Goal: Check status: Check status

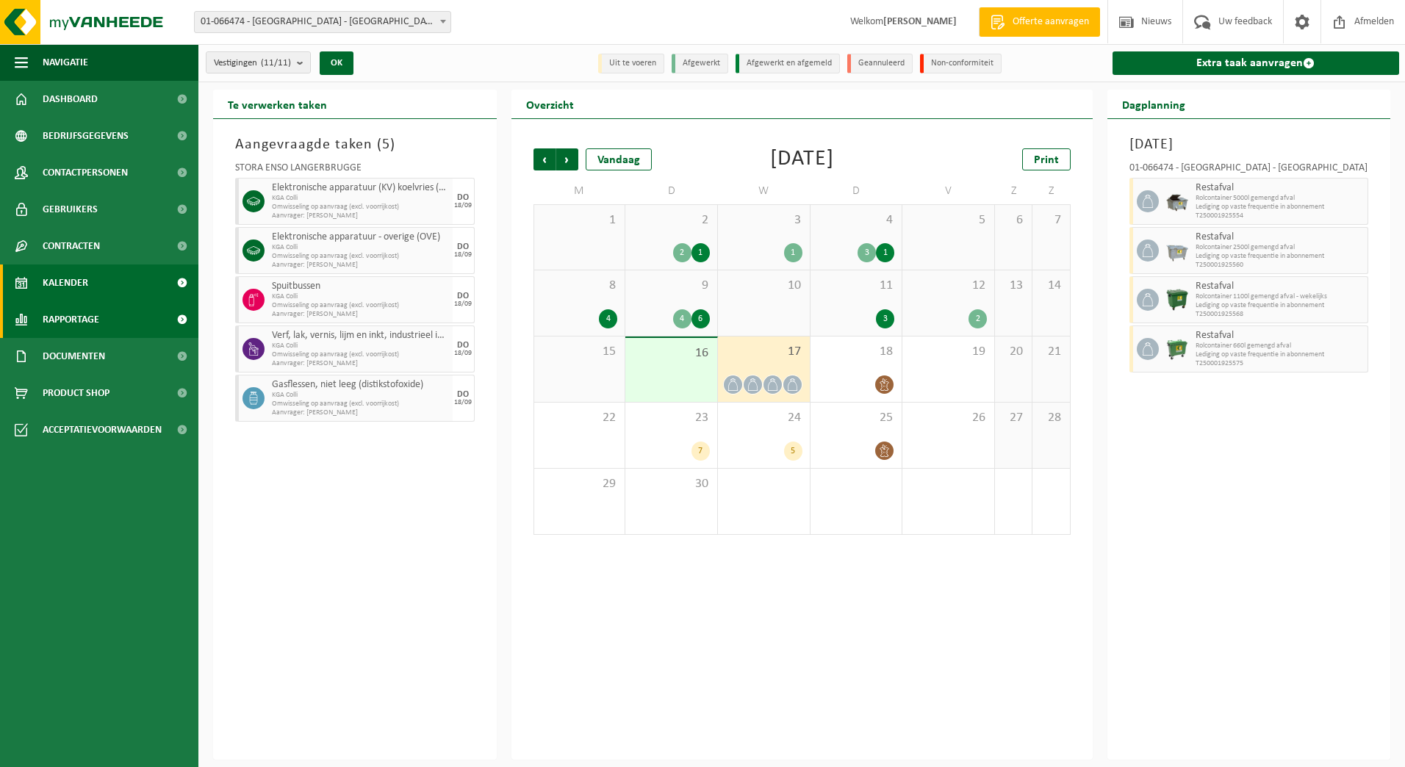
click at [107, 320] on link "Rapportage" at bounding box center [99, 319] width 198 height 37
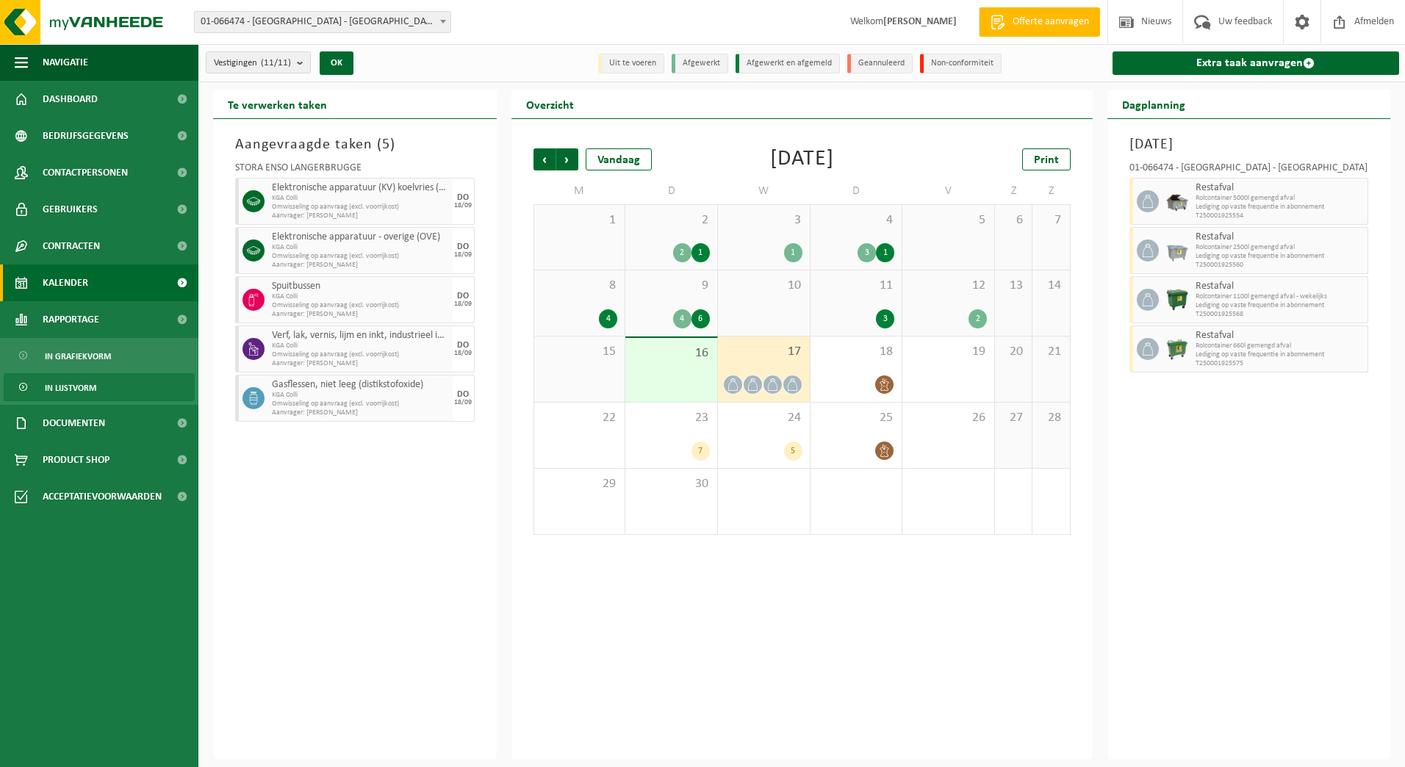
click at [71, 390] on span "In lijstvorm" at bounding box center [70, 388] width 51 height 28
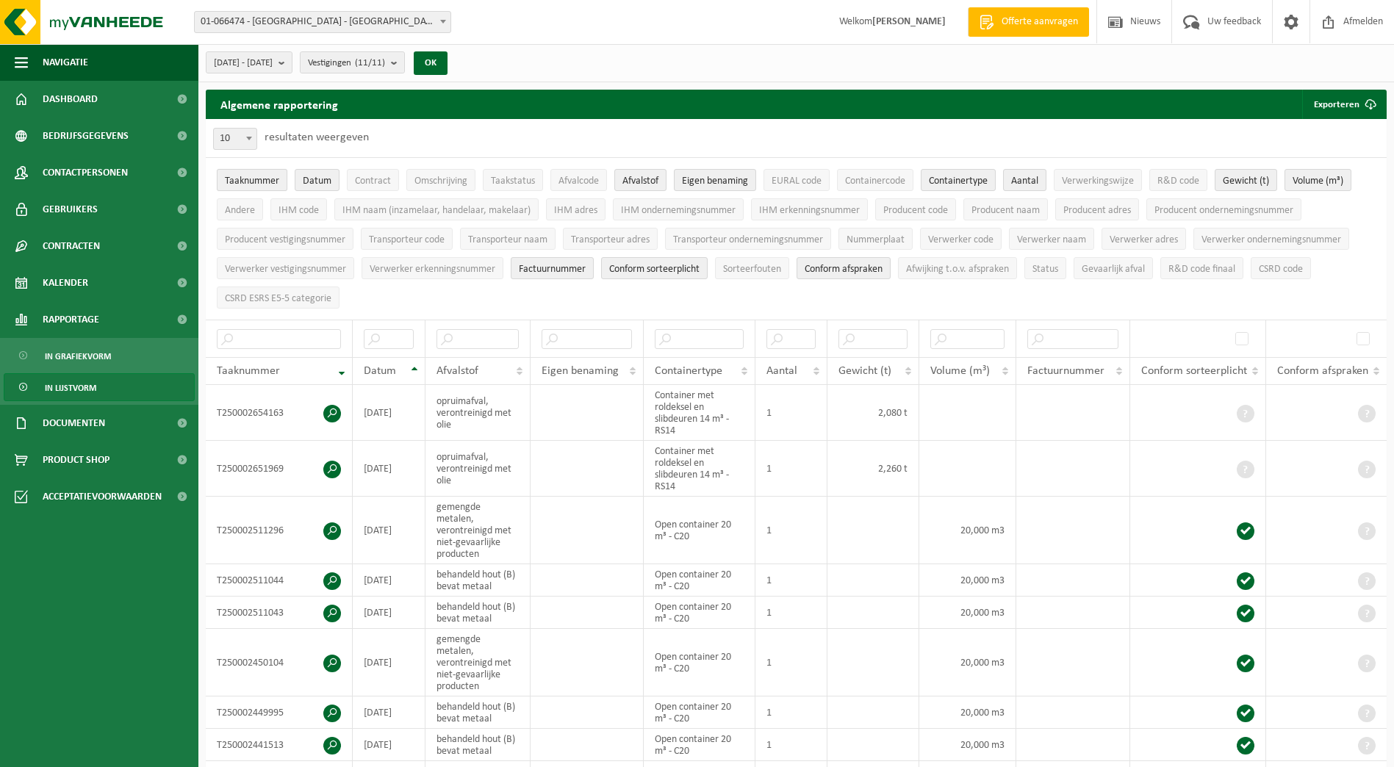
click at [267, 178] on span "Taaknummer" at bounding box center [252, 181] width 54 height 11
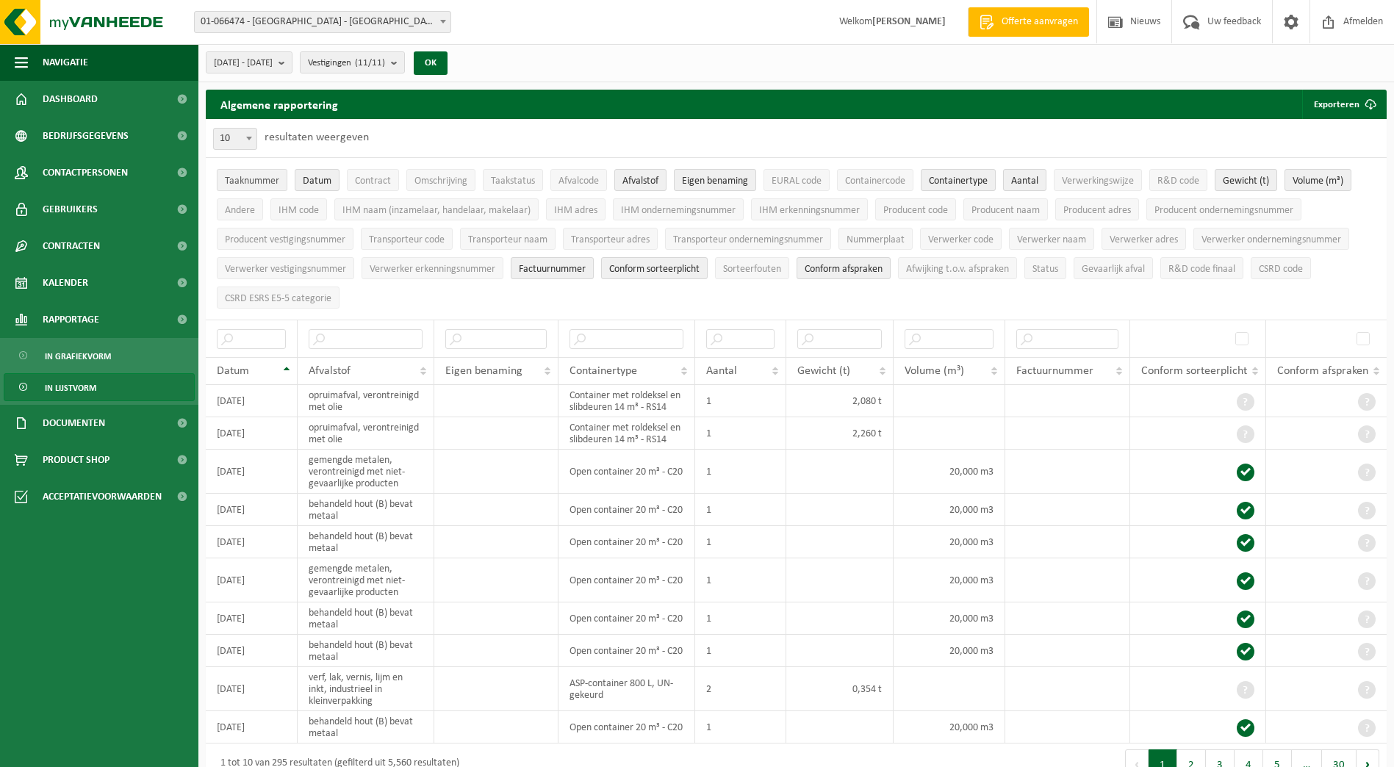
click at [259, 176] on span "Taaknummer" at bounding box center [252, 181] width 54 height 11
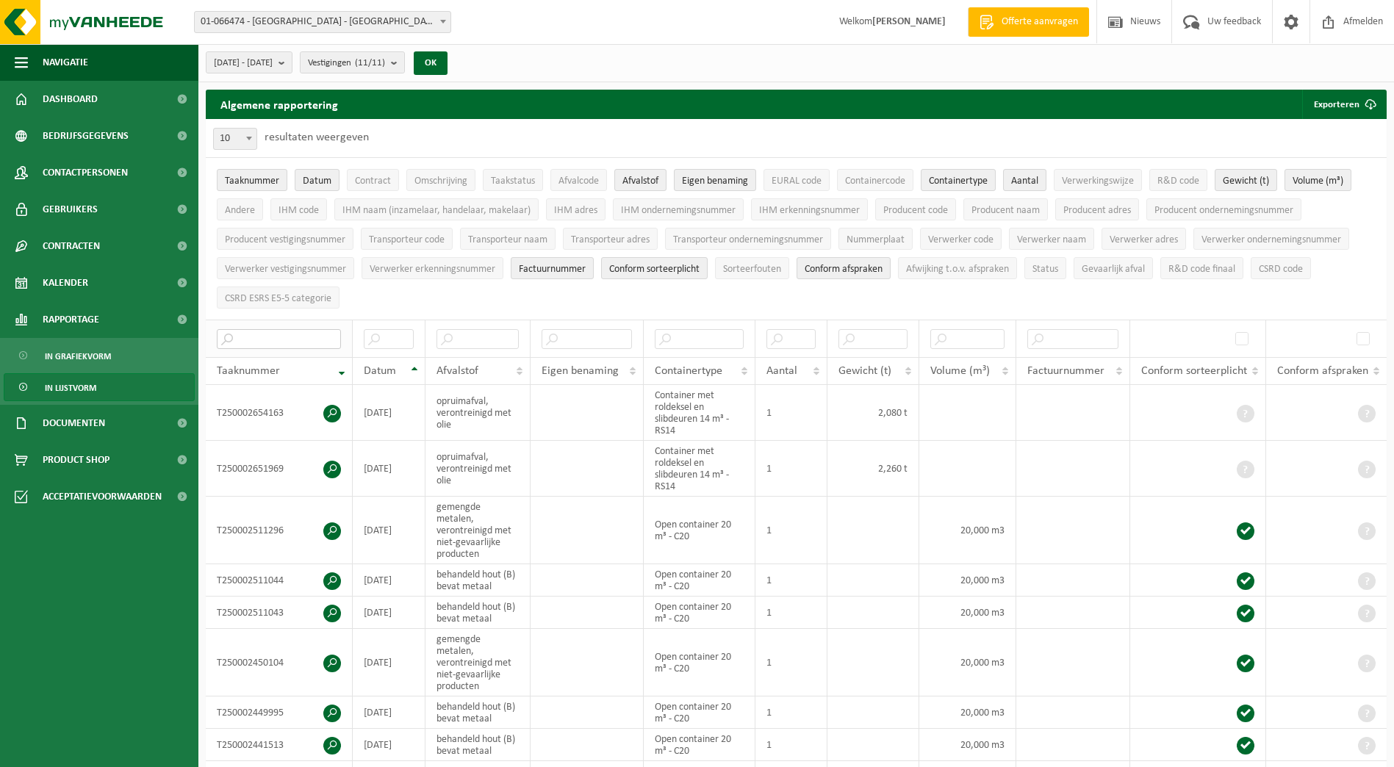
click at [259, 333] on input "text" at bounding box center [279, 339] width 124 height 20
paste input "T250000398172"
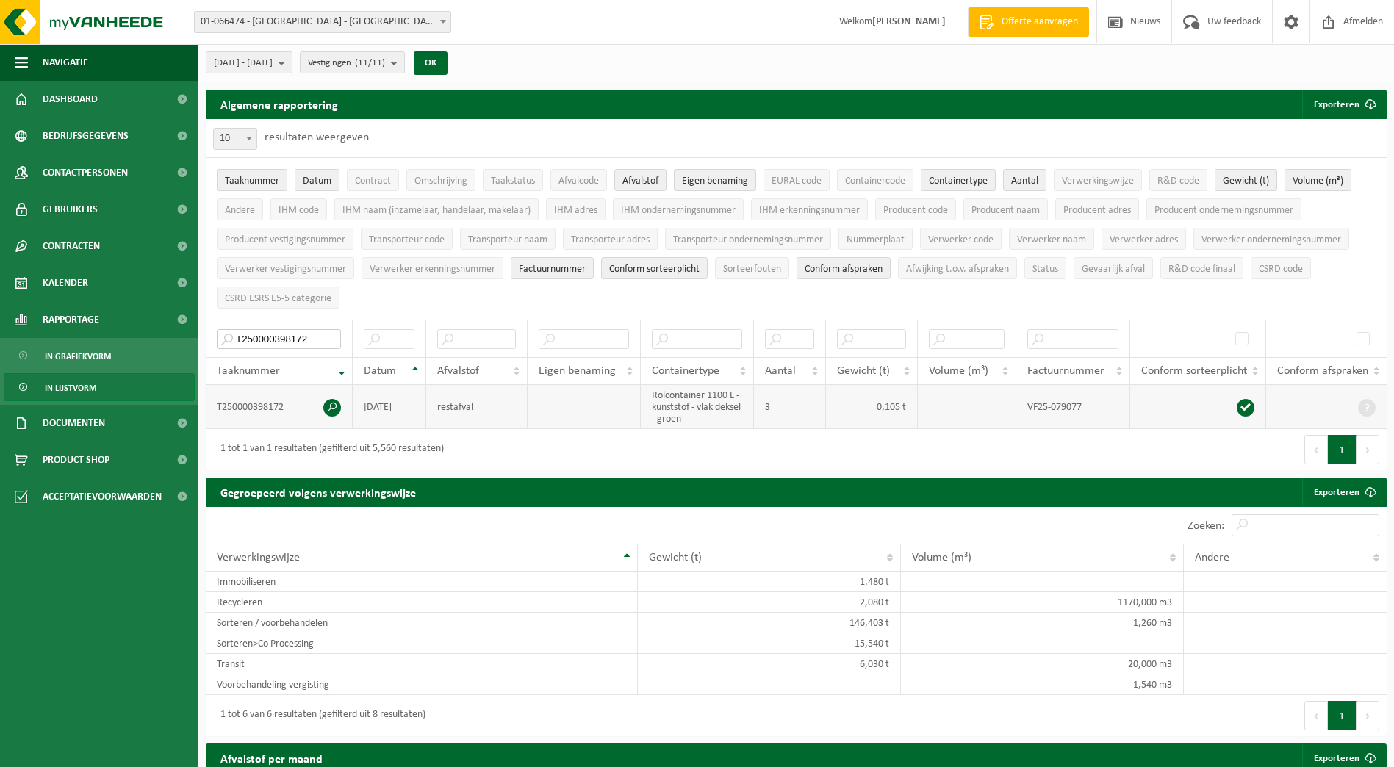
type input "T250000398172"
click at [328, 404] on span at bounding box center [332, 408] width 18 height 18
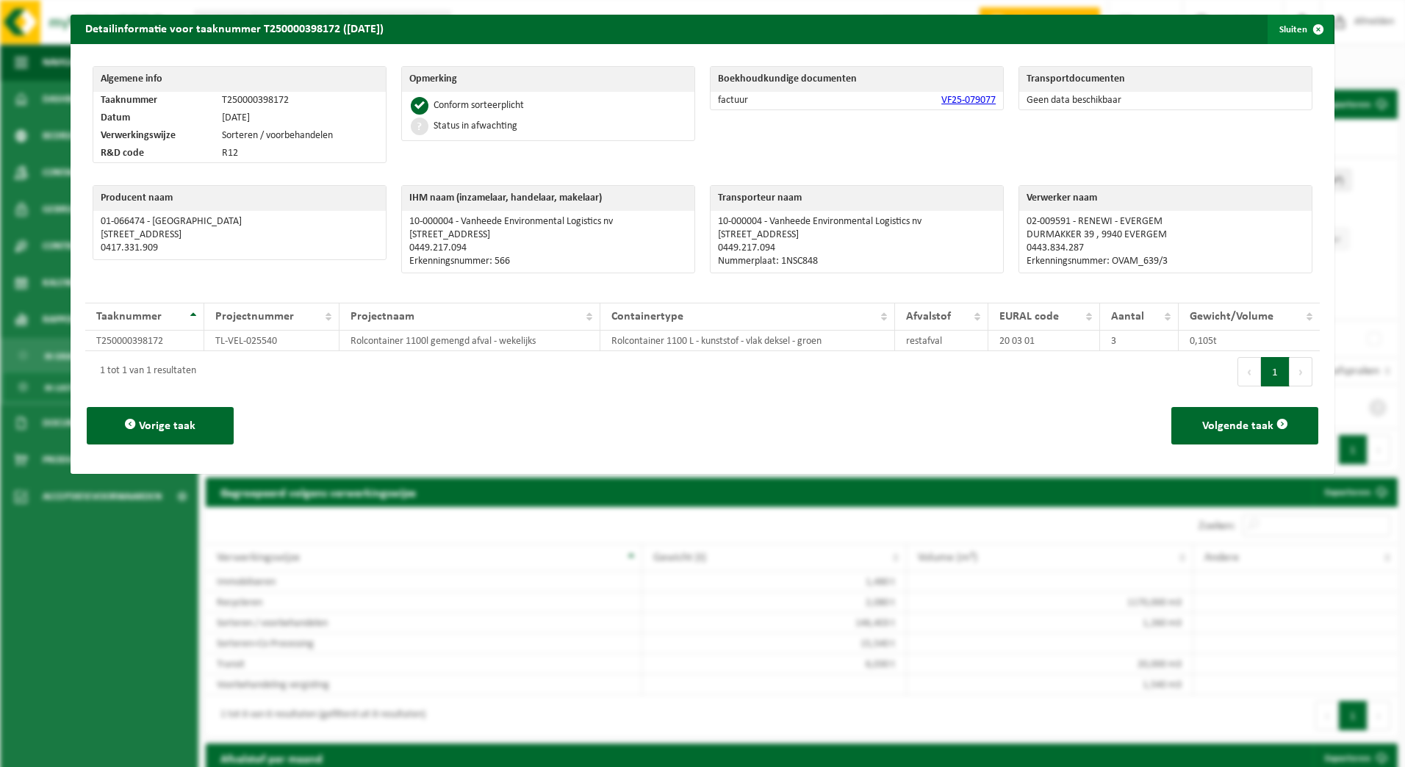
click at [1306, 28] on span "button" at bounding box center [1318, 29] width 29 height 29
